Goal: Task Accomplishment & Management: Manage account settings

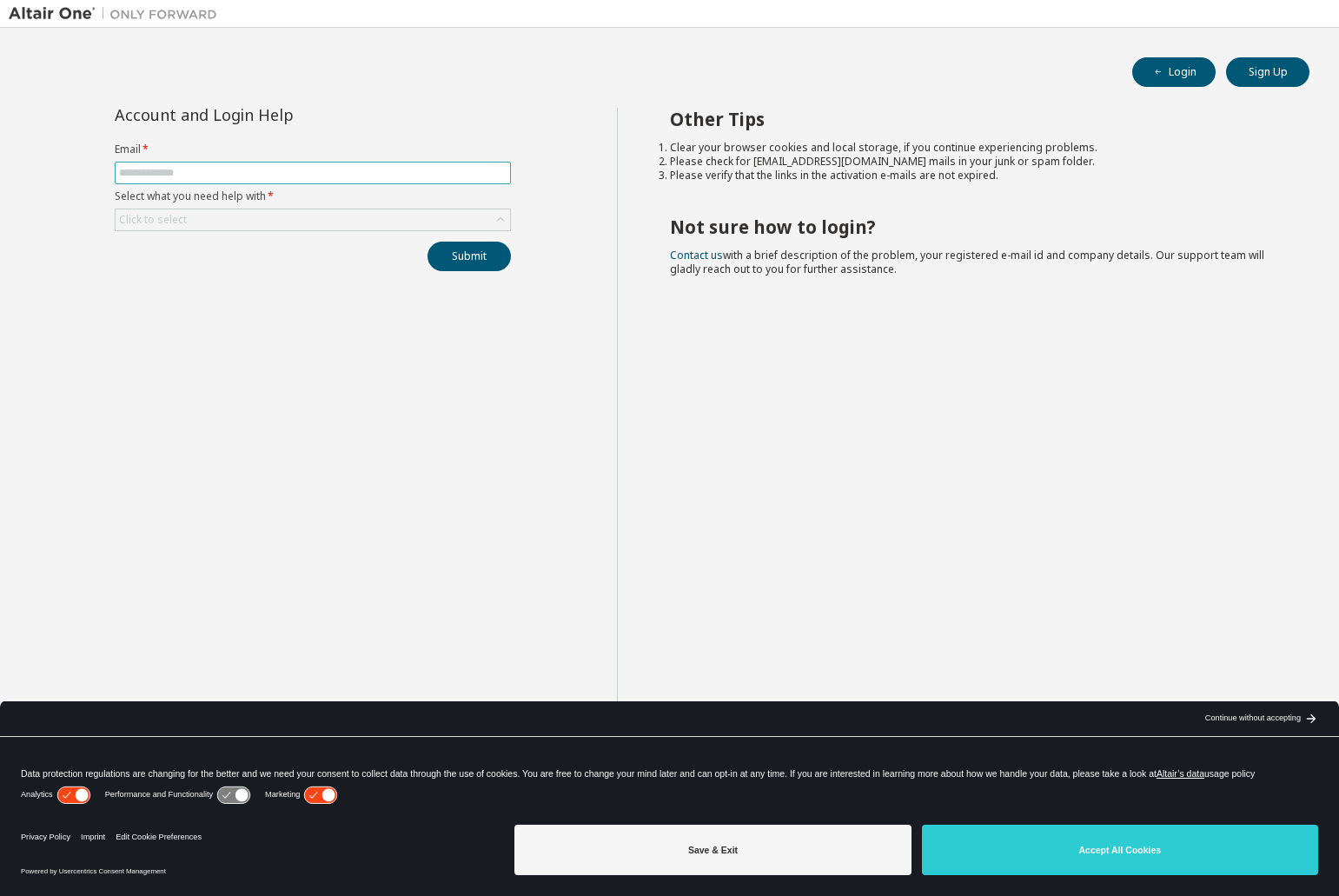
click at [329, 179] on input "text" at bounding box center [313, 172] width 388 height 14
click at [171, 223] on div "Click to select" at bounding box center [153, 219] width 67 height 14
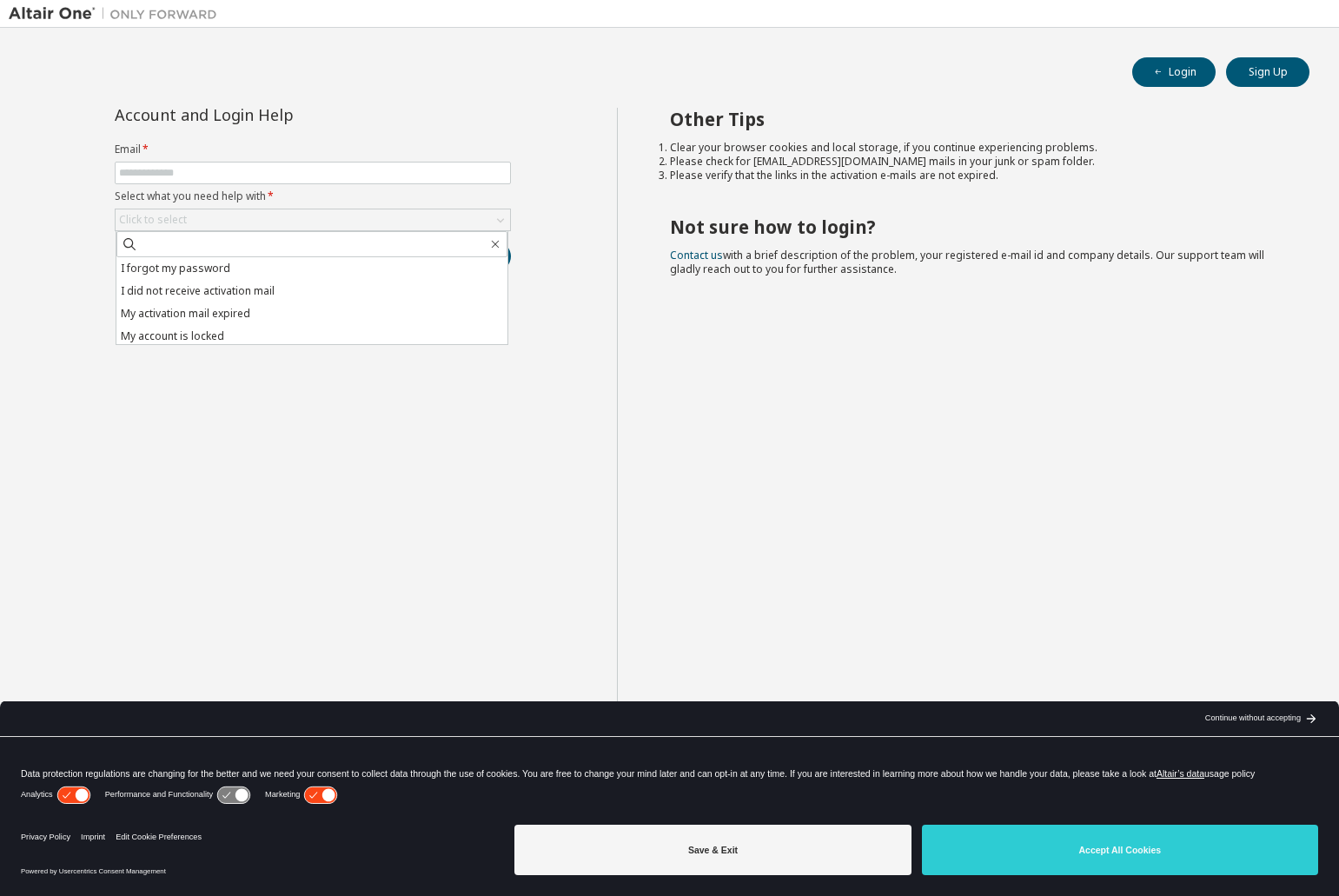
click at [103, 209] on div "Account and Login Help Email * Select what you need help with * Click to select…" at bounding box center [313, 462] width 608 height 708
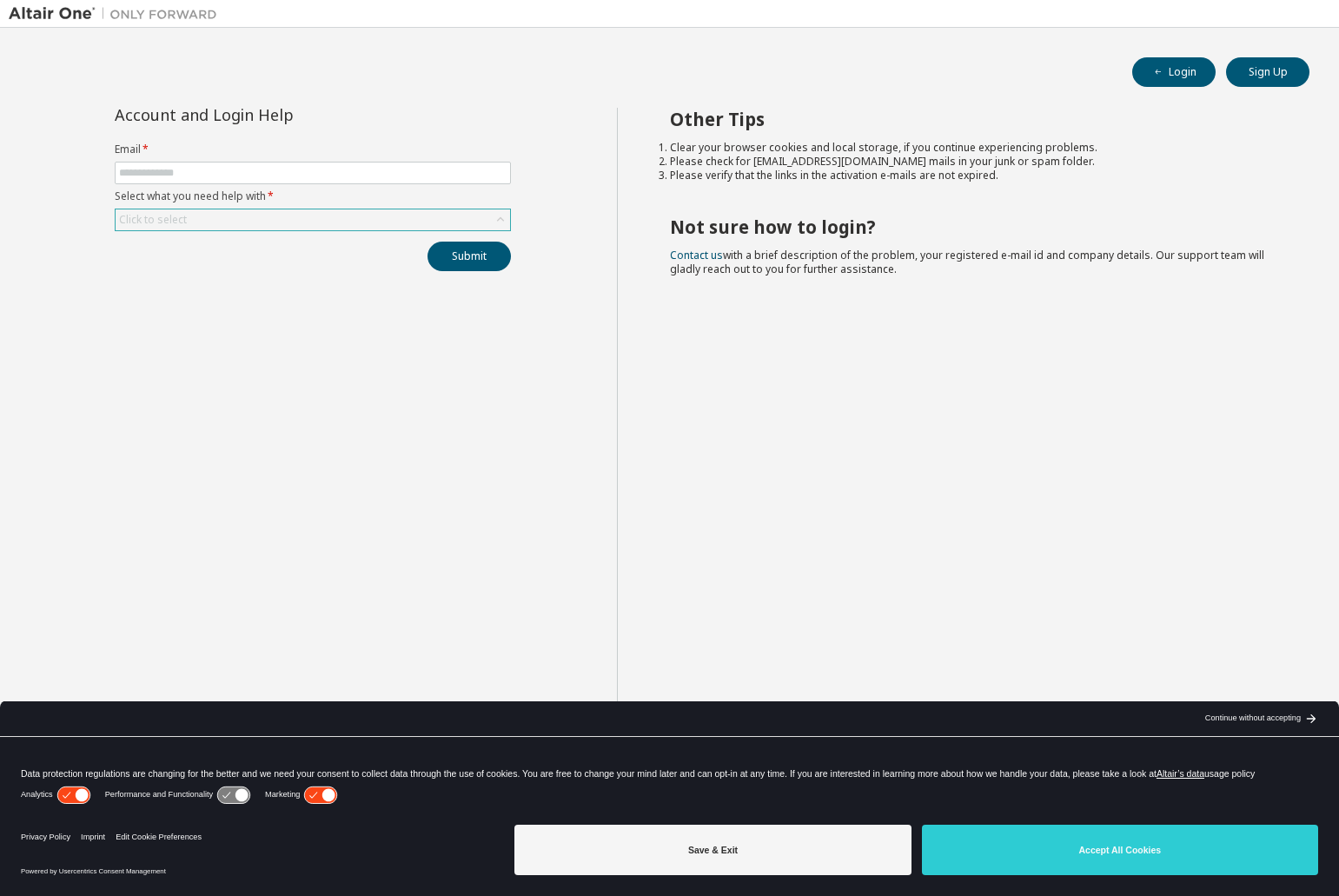
click at [153, 219] on div "Click to select" at bounding box center [153, 219] width 67 height 14
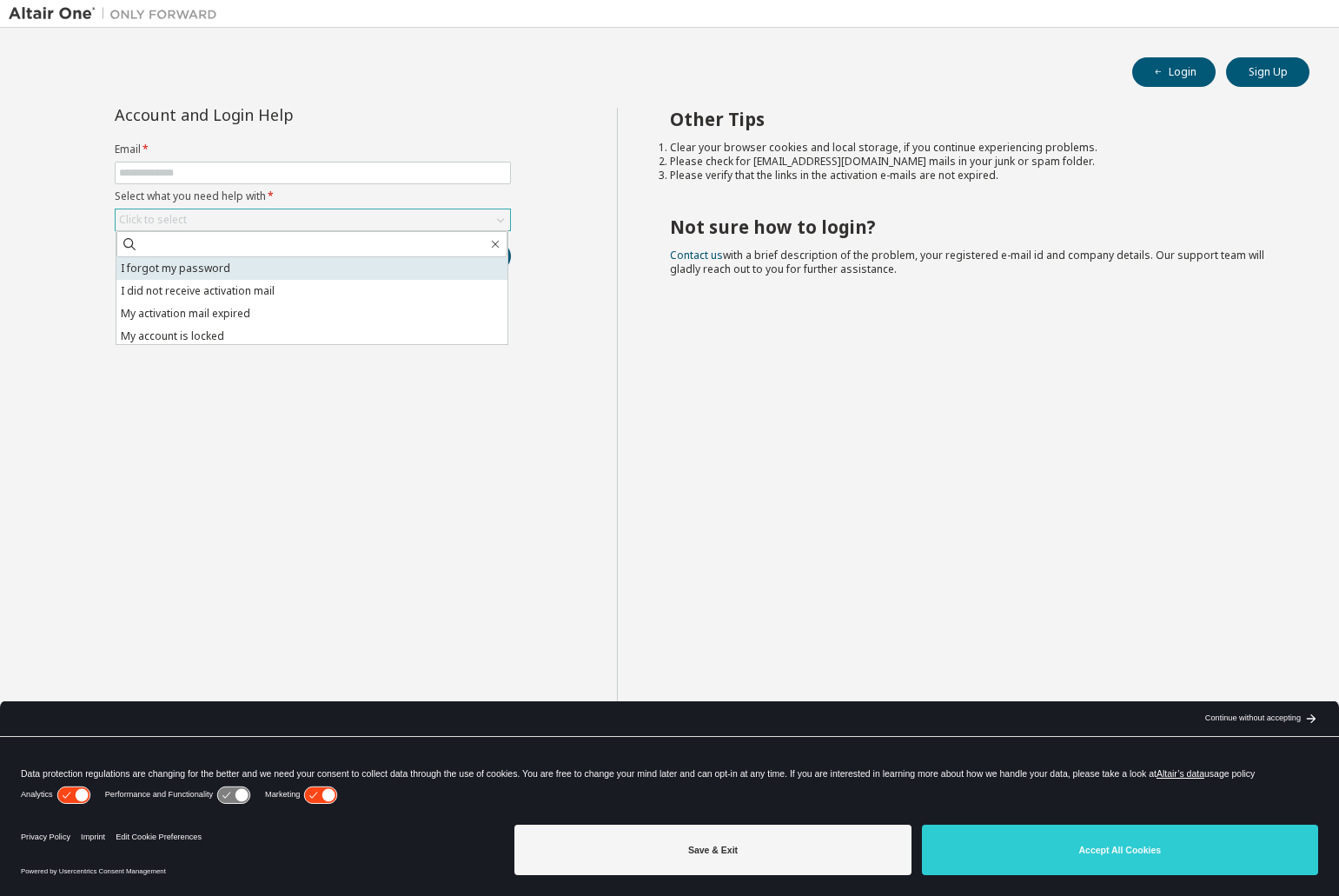
click at [172, 270] on li "I forgot my password" at bounding box center [312, 268] width 391 height 23
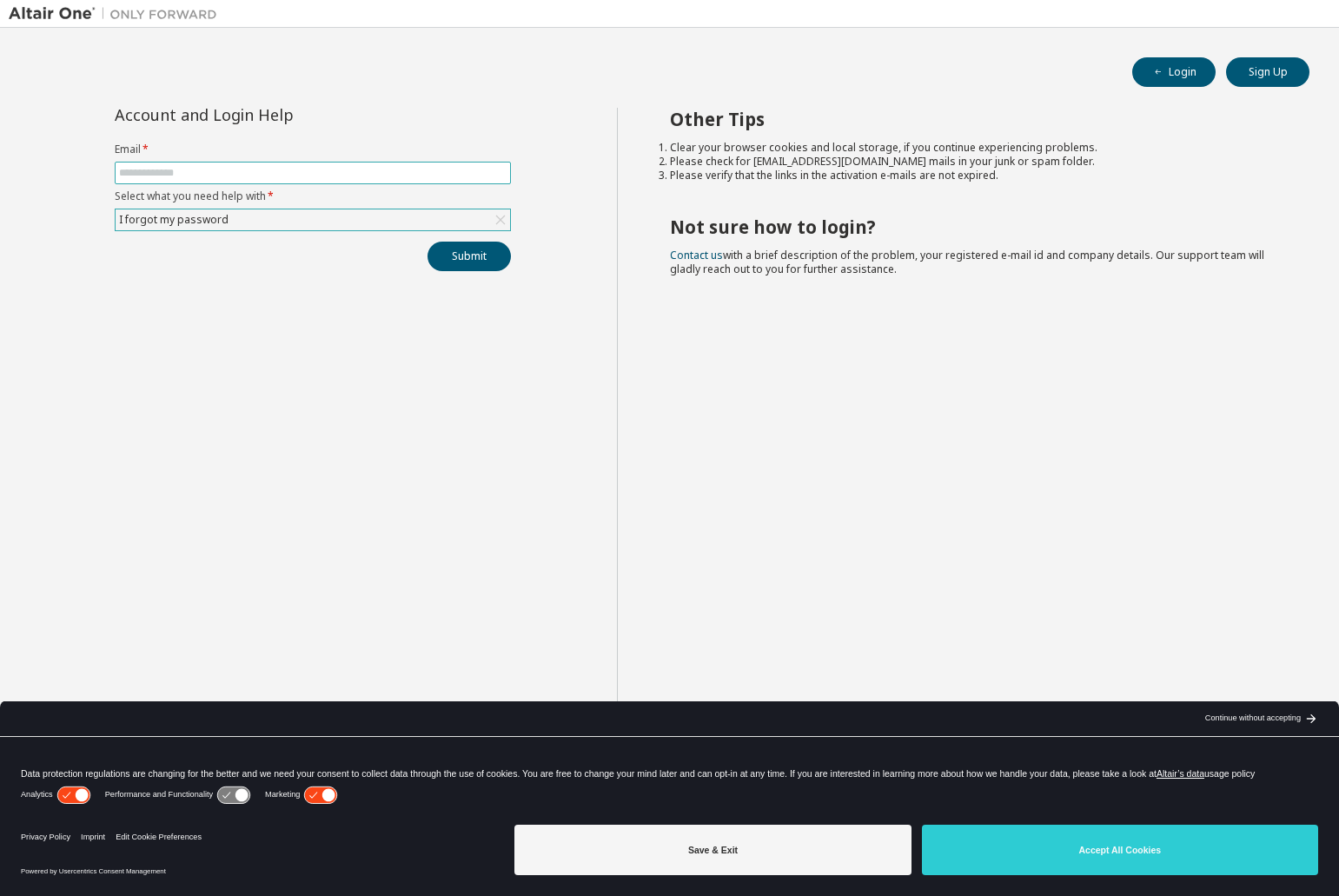
click at [179, 165] on span at bounding box center [312, 172] width 396 height 23
click at [179, 177] on input "text" at bounding box center [313, 172] width 388 height 14
type input "**********"
click at [462, 253] on button "Submit" at bounding box center [469, 256] width 84 height 29
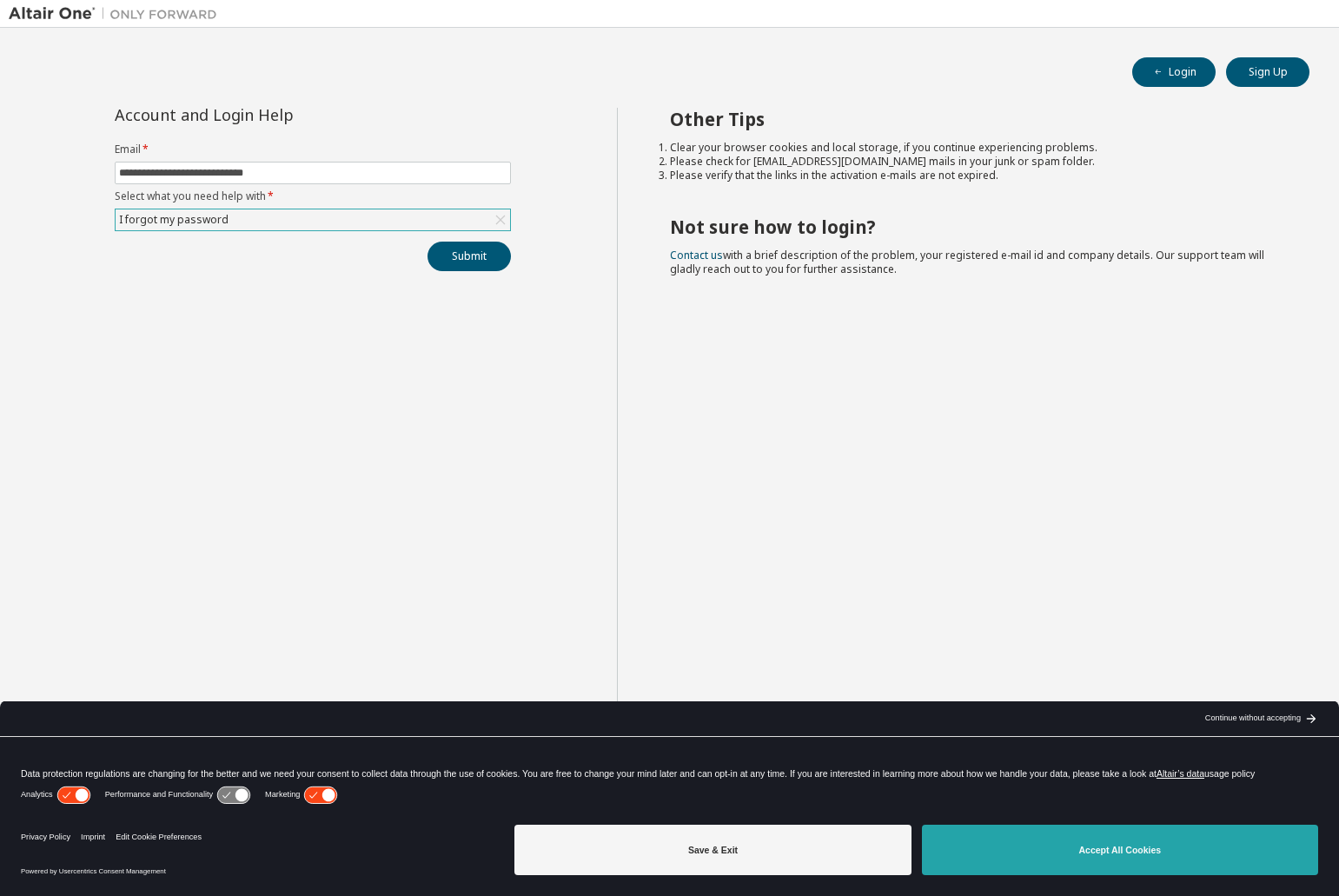
click at [1010, 843] on button "Accept All Cookies" at bounding box center [1119, 849] width 396 height 50
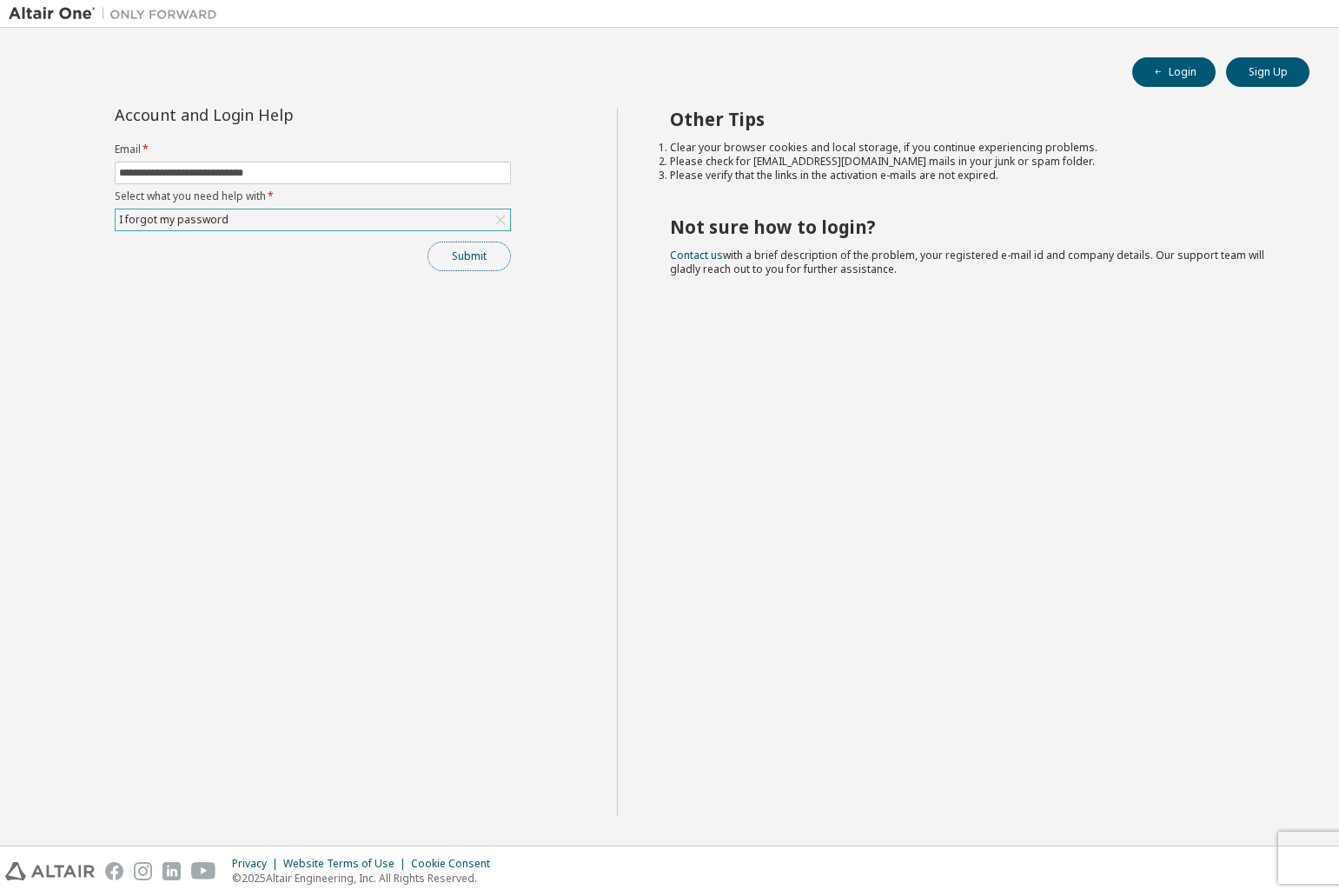
click at [448, 250] on button "Submit" at bounding box center [469, 256] width 84 height 29
